Goal: Transaction & Acquisition: Purchase product/service

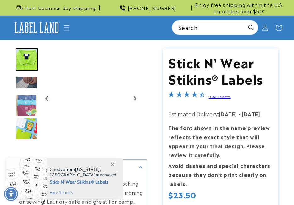
scroll to position [189, 0]
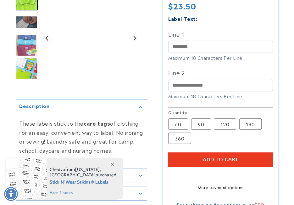
click at [216, 159] on span "Add to cart" at bounding box center [221, 160] width 36 height 6
click at [237, 36] on label "Line 1" at bounding box center [220, 34] width 105 height 10
click at [237, 41] on input "Line 1" at bounding box center [220, 47] width 105 height 12
click at [232, 45] on input "Line 1" at bounding box center [220, 47] width 105 height 12
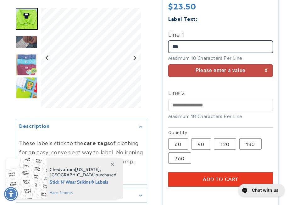
type input "***"
click at [223, 99] on div "Line 2 Maximum 18 Characters Per Line" at bounding box center [220, 103] width 105 height 32
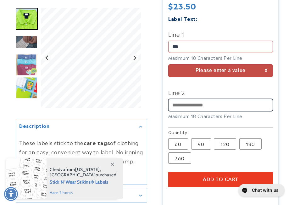
click at [222, 103] on input "Line 2" at bounding box center [220, 105] width 105 height 12
type input "*"
